Goal: Information Seeking & Learning: Learn about a topic

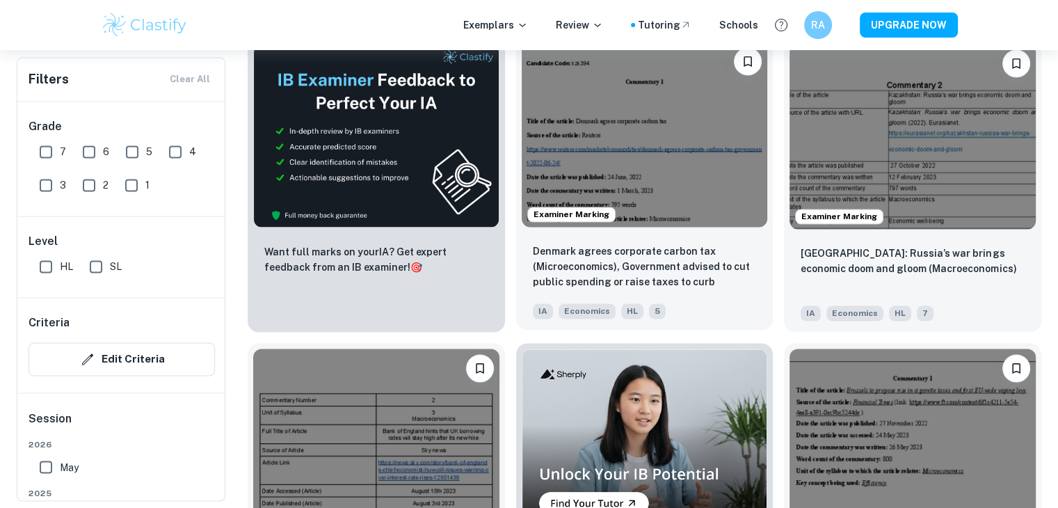
scroll to position [2274, 0]
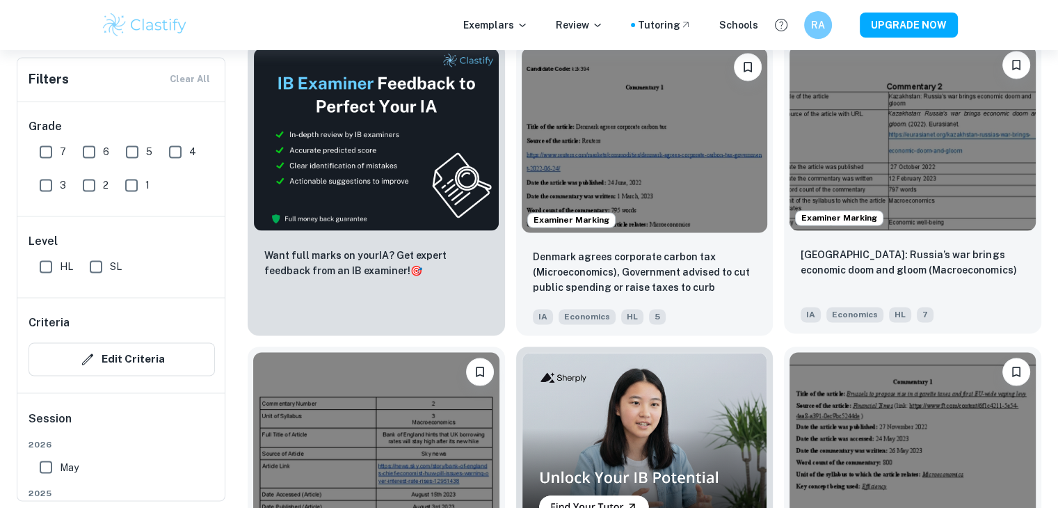
click at [878, 140] on img at bounding box center [912, 137] width 246 height 184
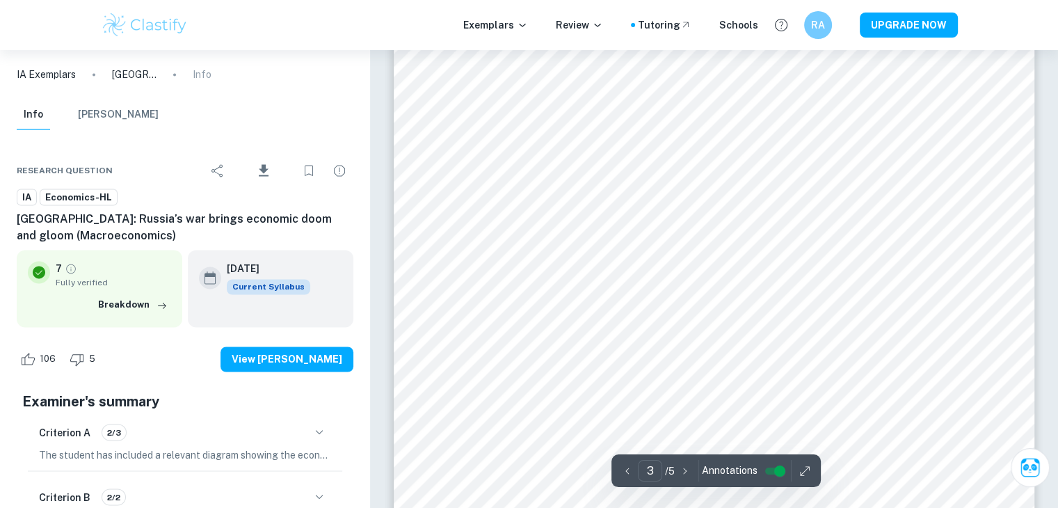
scroll to position [2233, 0]
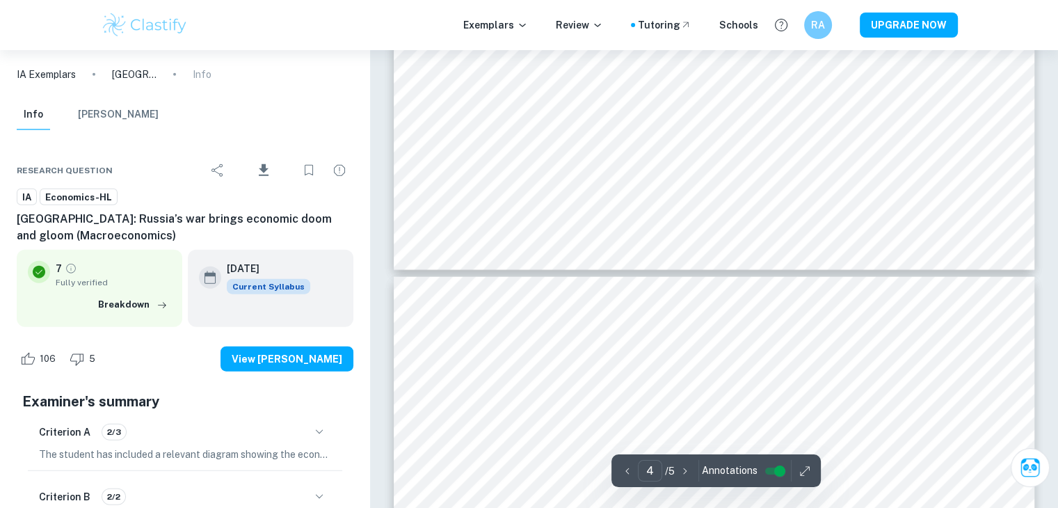
type input "5"
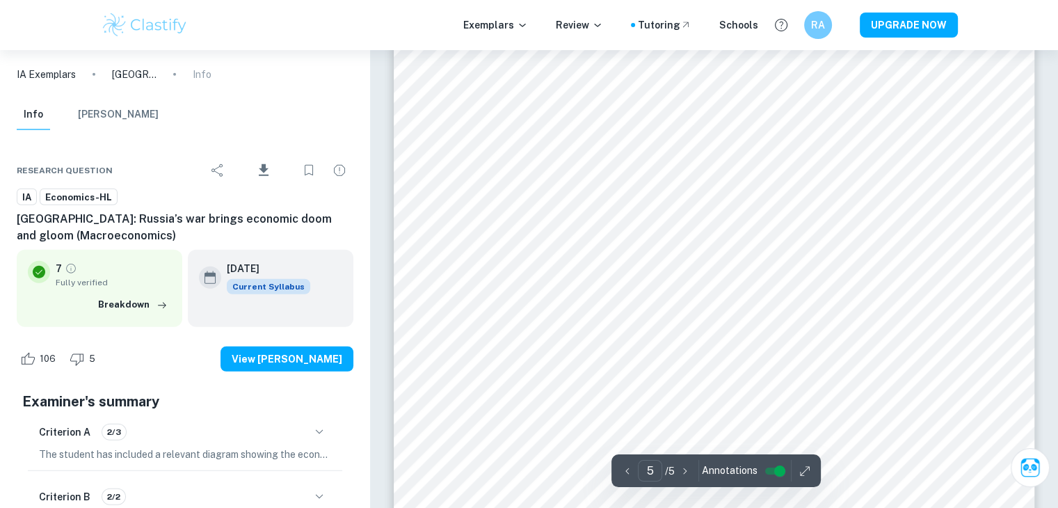
scroll to position [3849, 0]
